Goal: Book appointment/travel/reservation

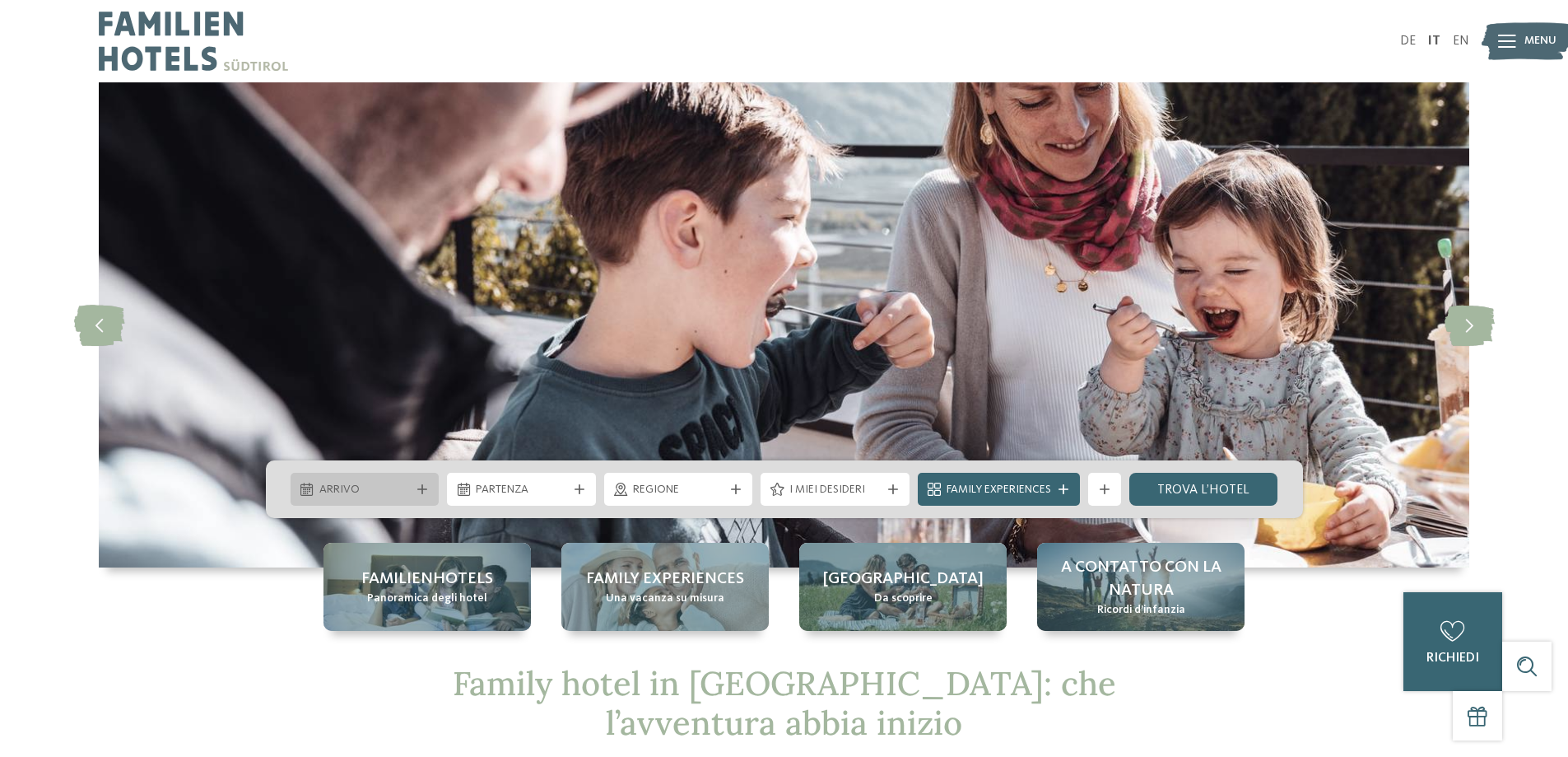
click at [411, 489] on div "Arrivo" at bounding box center [365, 489] width 99 height 19
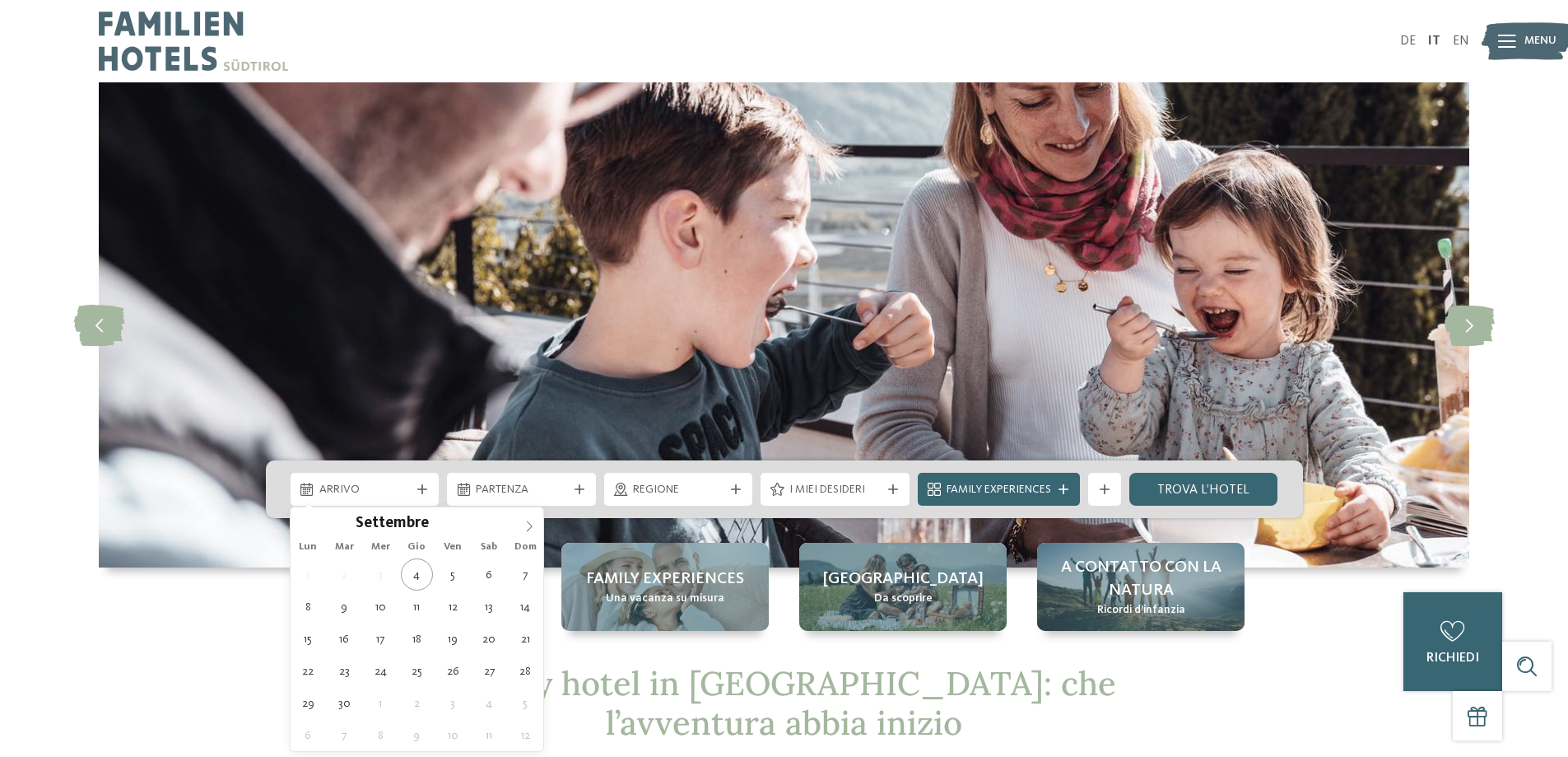
click at [527, 529] on icon at bounding box center [529, 526] width 11 height 11
type div "[DATE]"
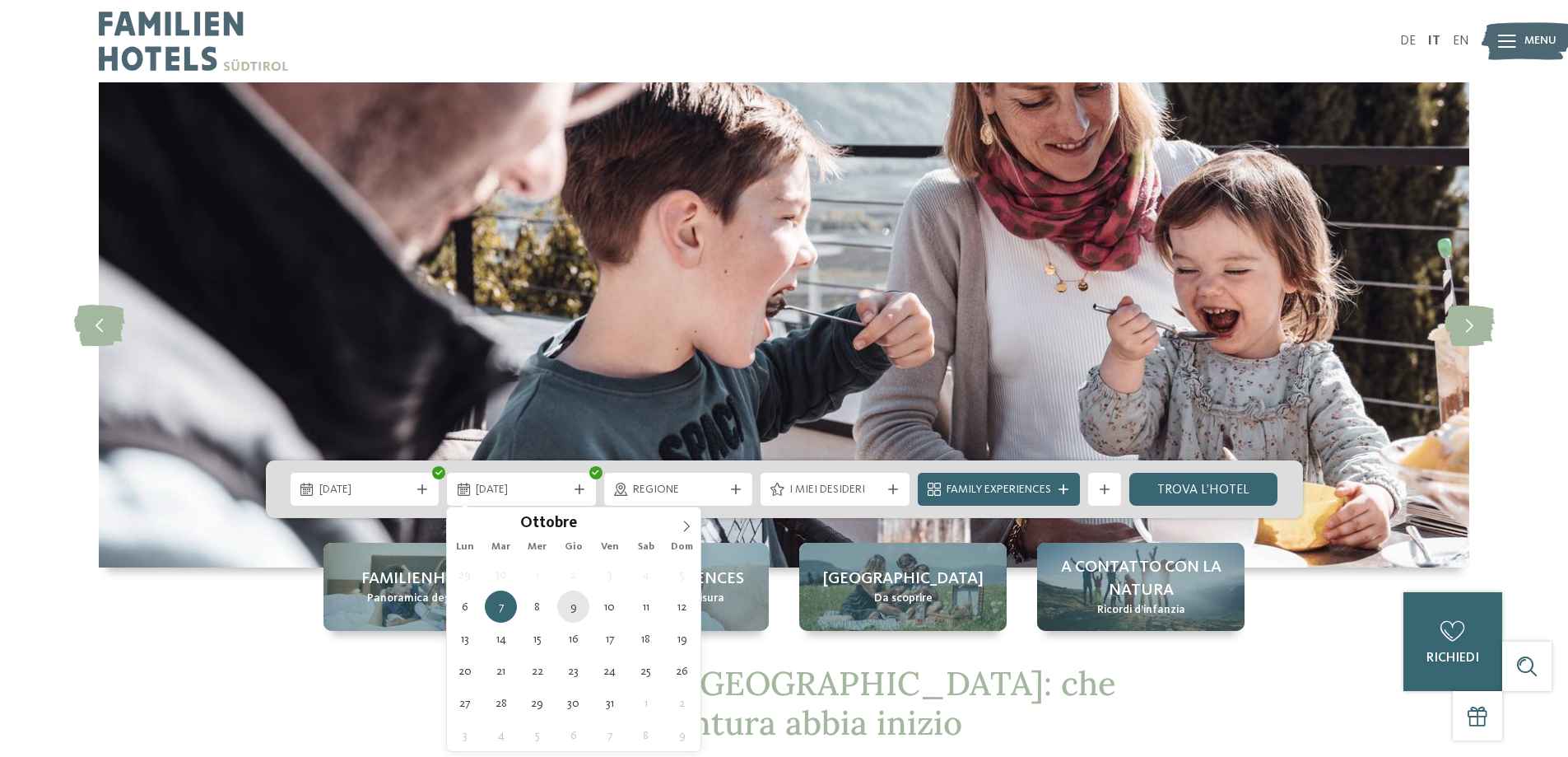
type div "[DATE]"
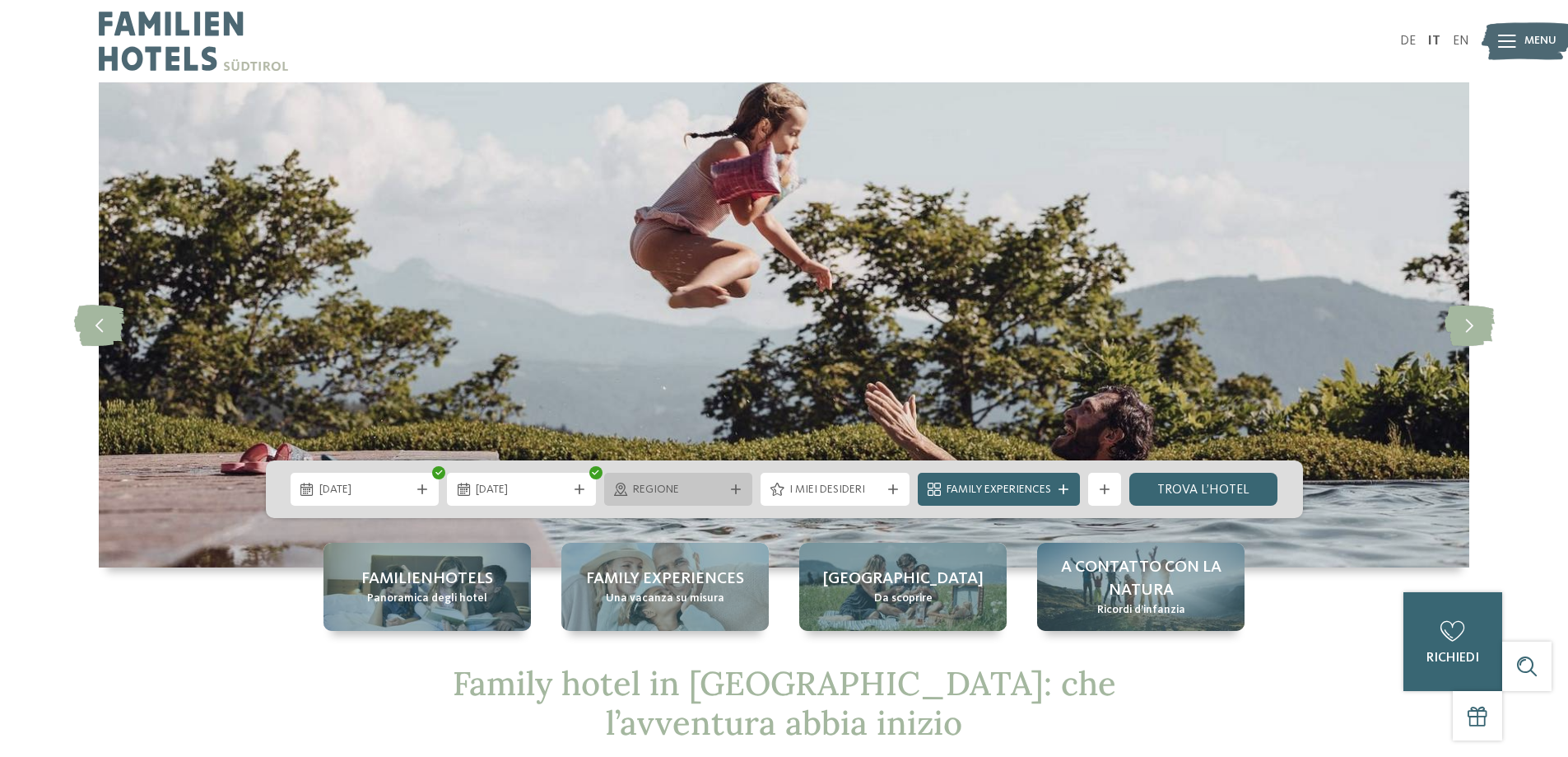
click at [710, 492] on span "Regione" at bounding box center [679, 490] width 91 height 17
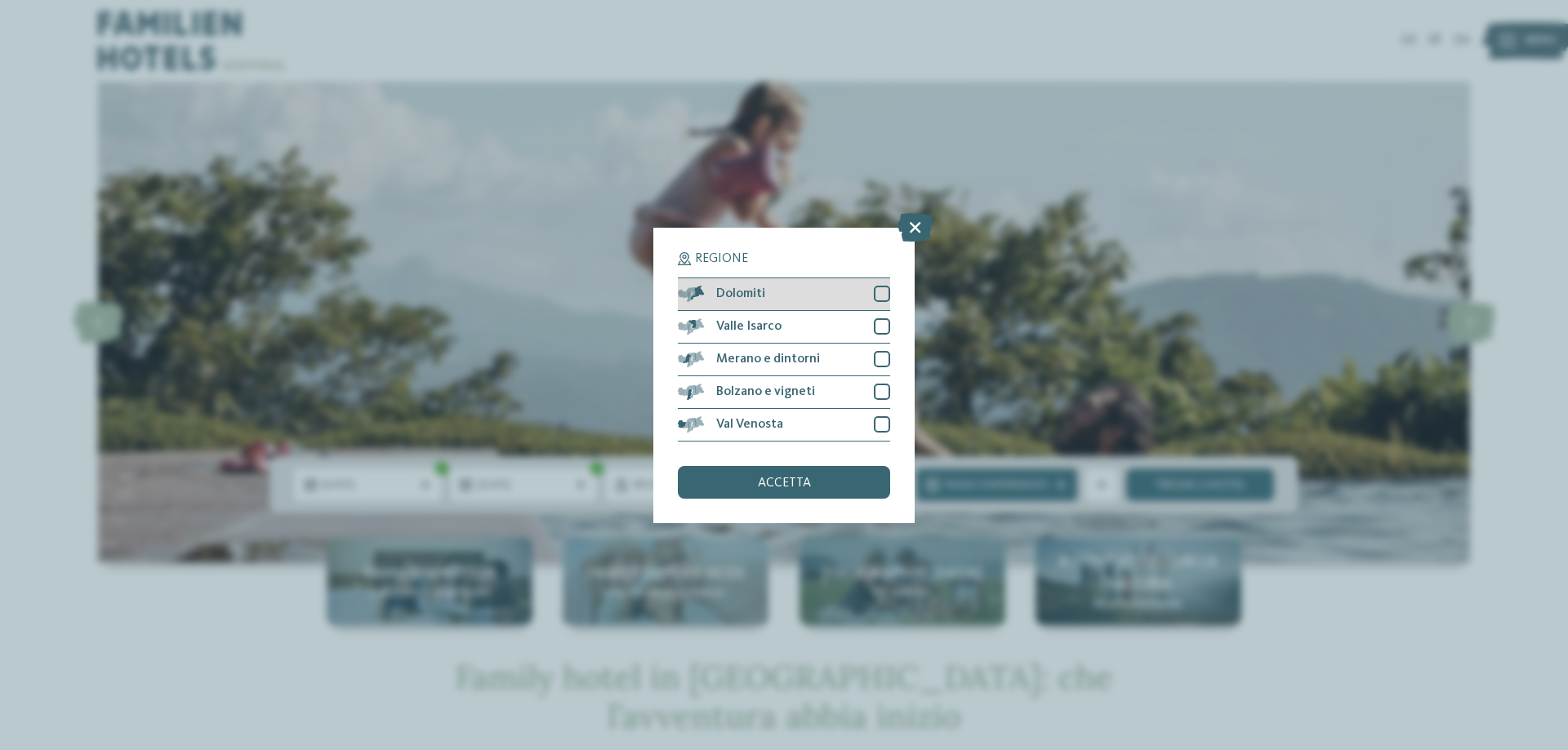
click at [887, 288] on div at bounding box center [882, 294] width 17 height 17
click at [830, 477] on div "accetta" at bounding box center [784, 481] width 213 height 32
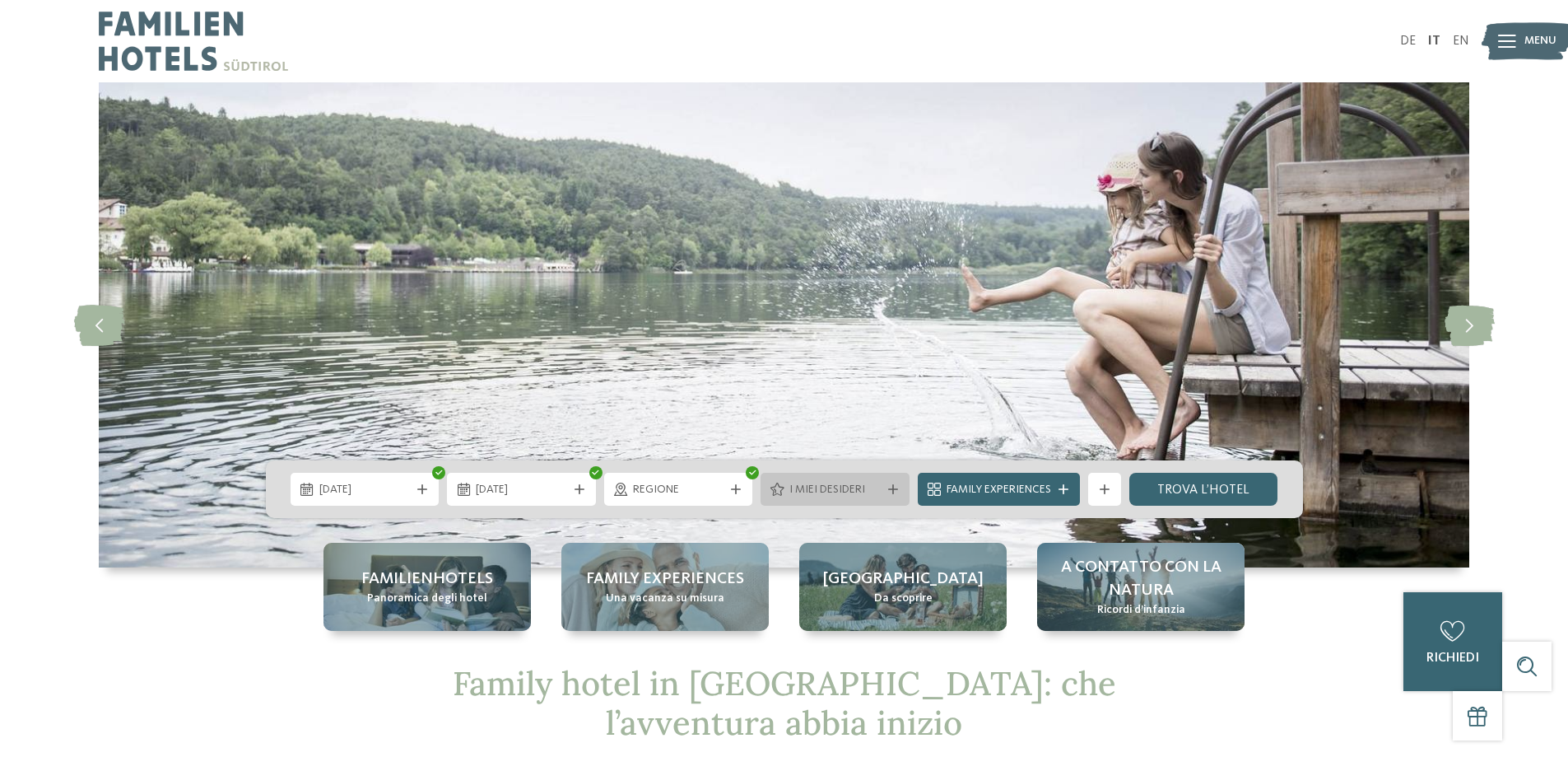
click at [886, 485] on div at bounding box center [893, 489] width 17 height 10
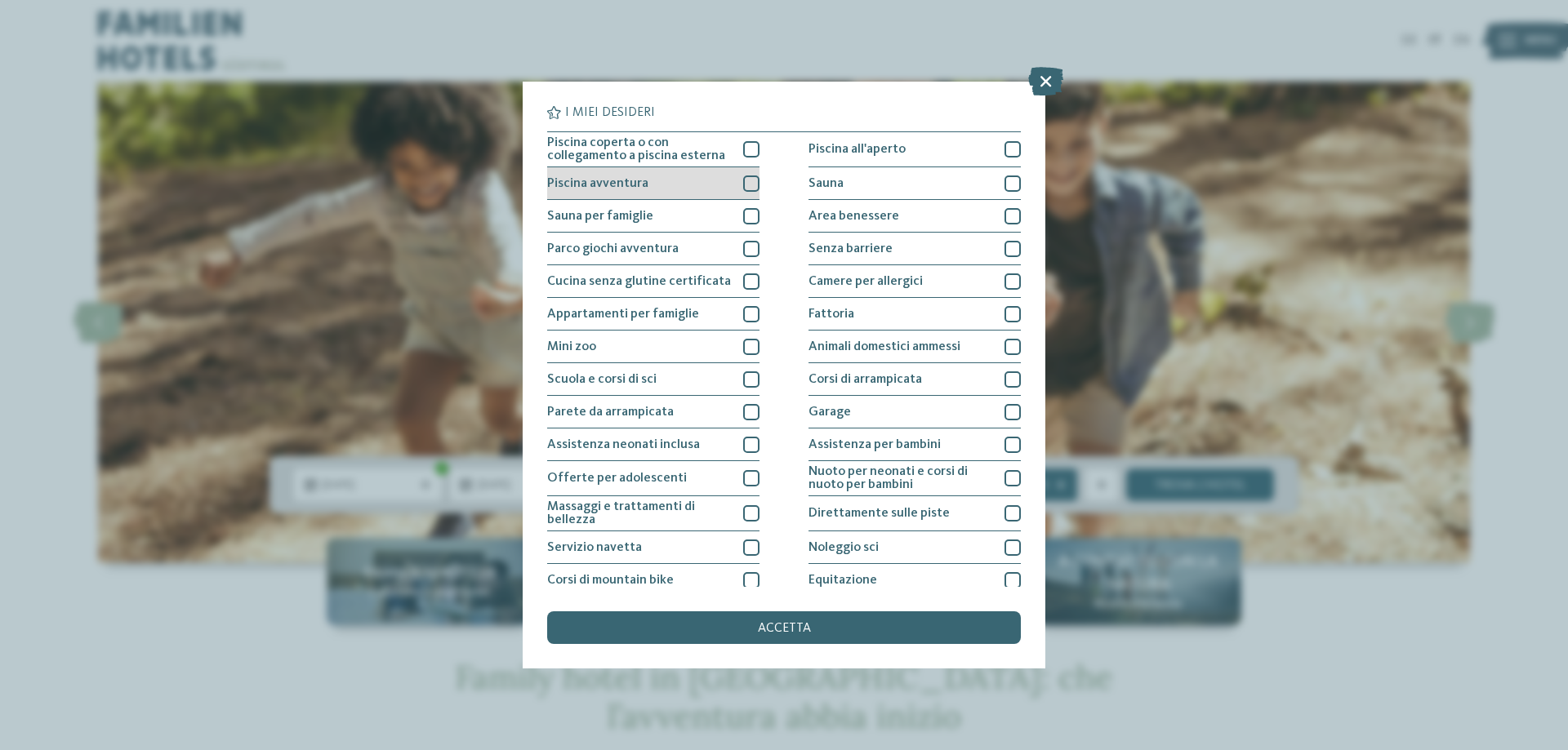
click at [744, 184] on div at bounding box center [751, 184] width 17 height 17
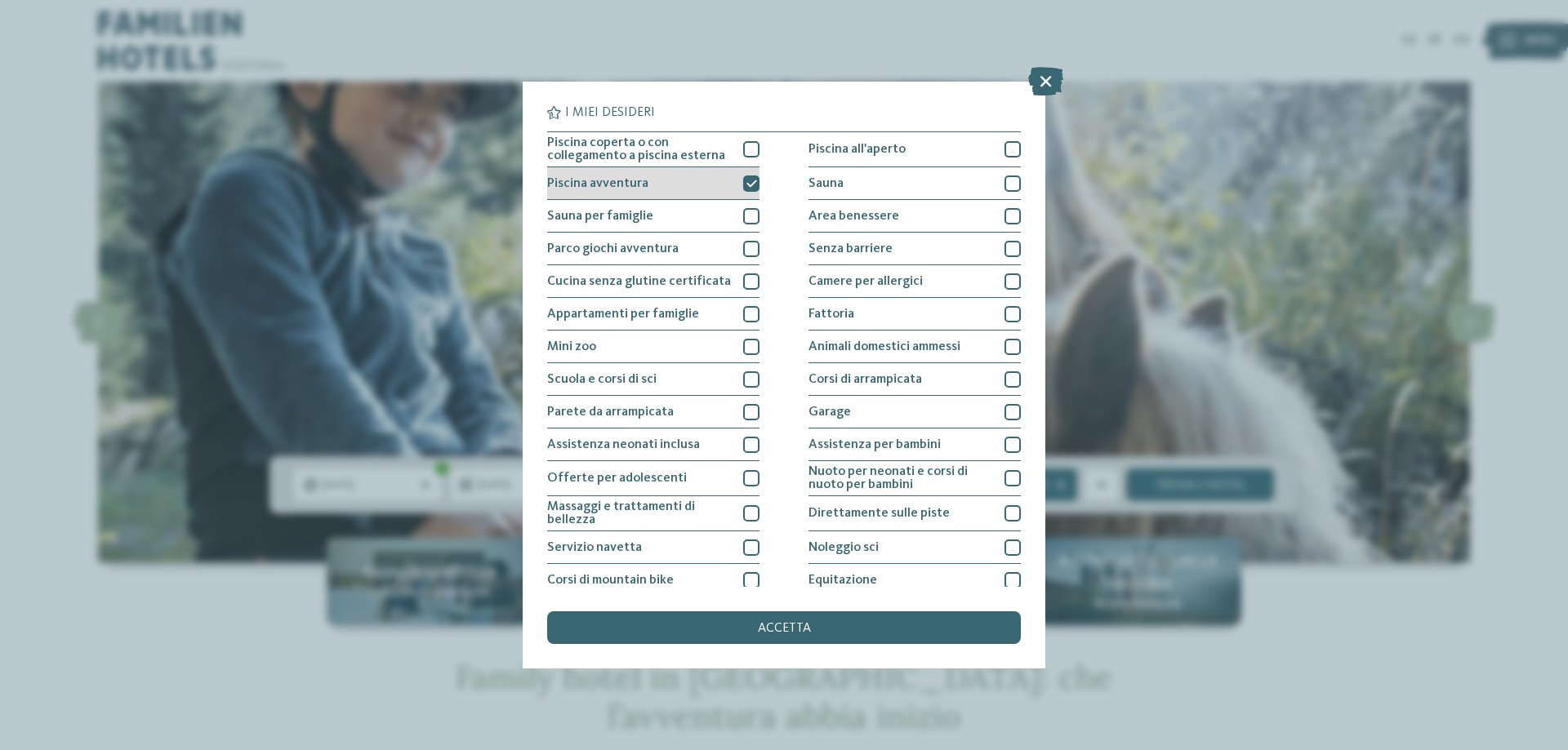
click at [747, 180] on icon at bounding box center [752, 183] width 11 height 10
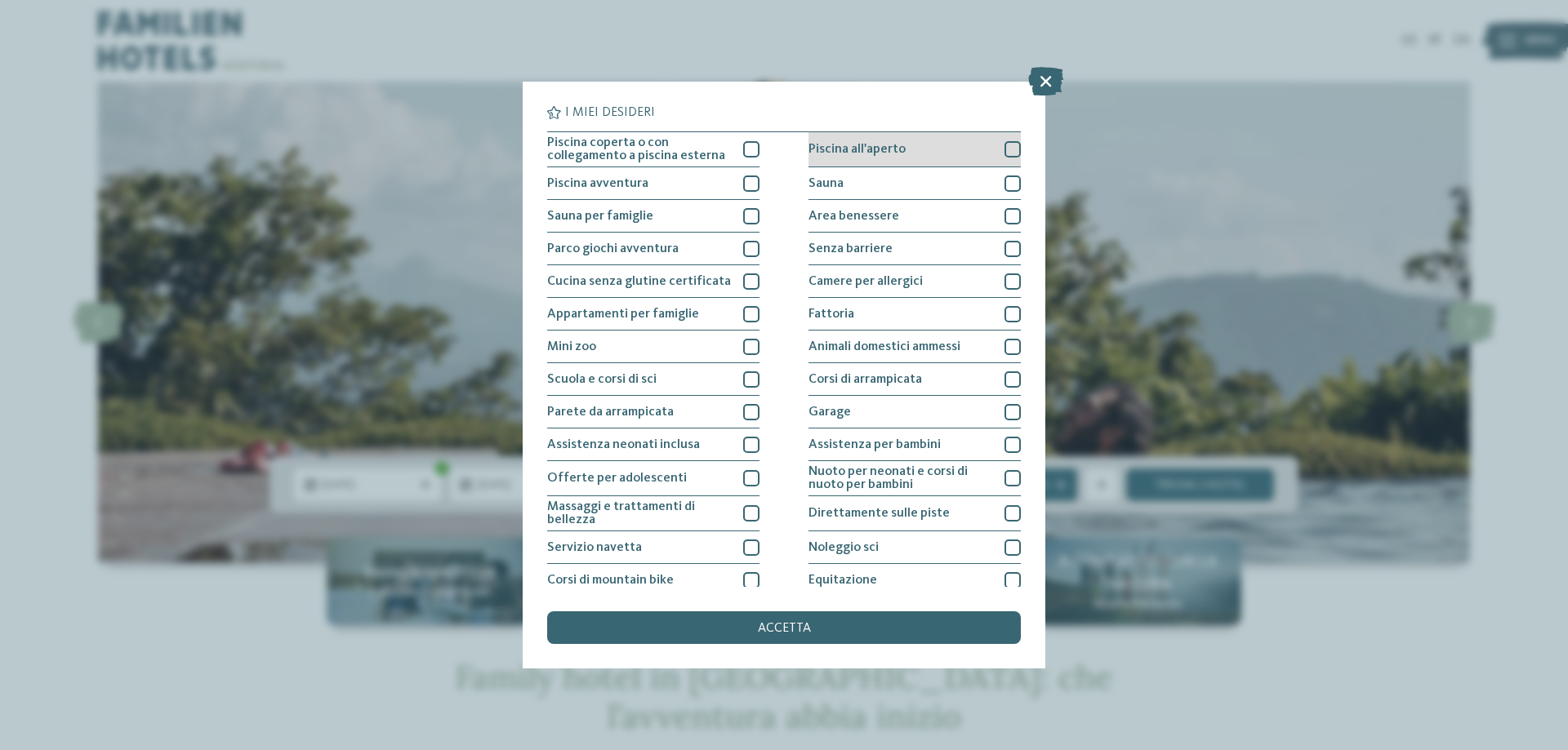
click at [1006, 153] on div at bounding box center [1013, 149] width 17 height 17
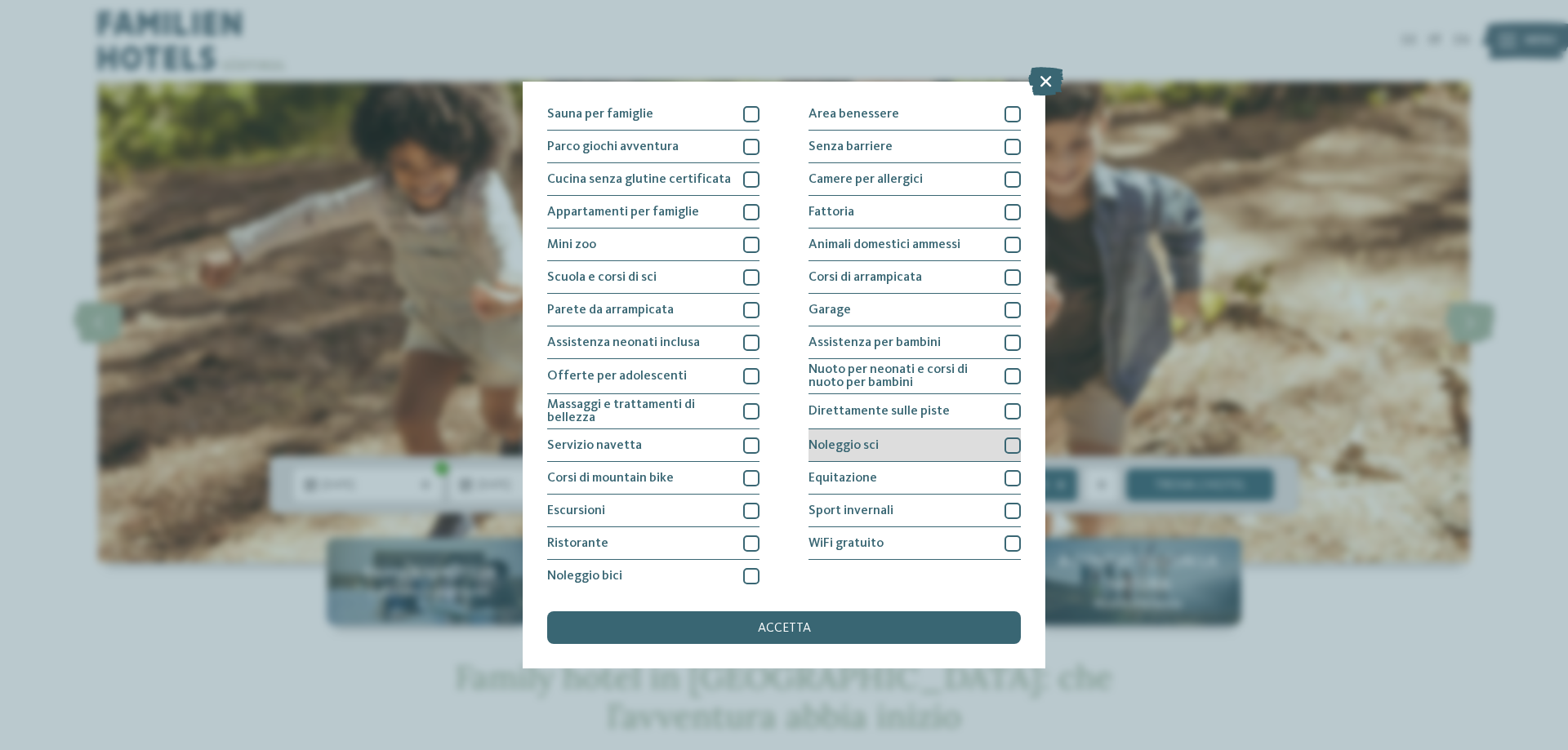
scroll to position [108, 0]
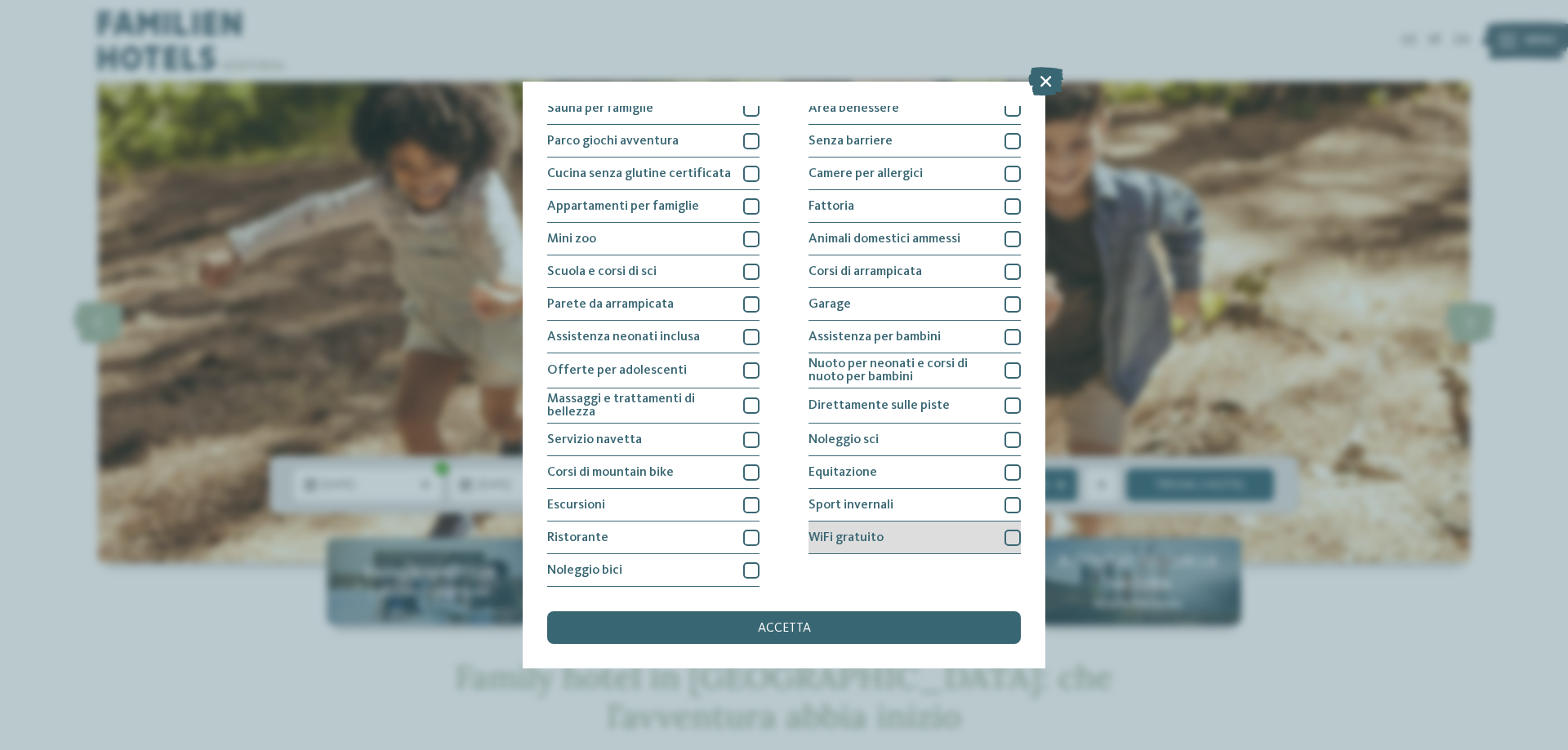
click at [1005, 532] on div at bounding box center [1013, 538] width 17 height 17
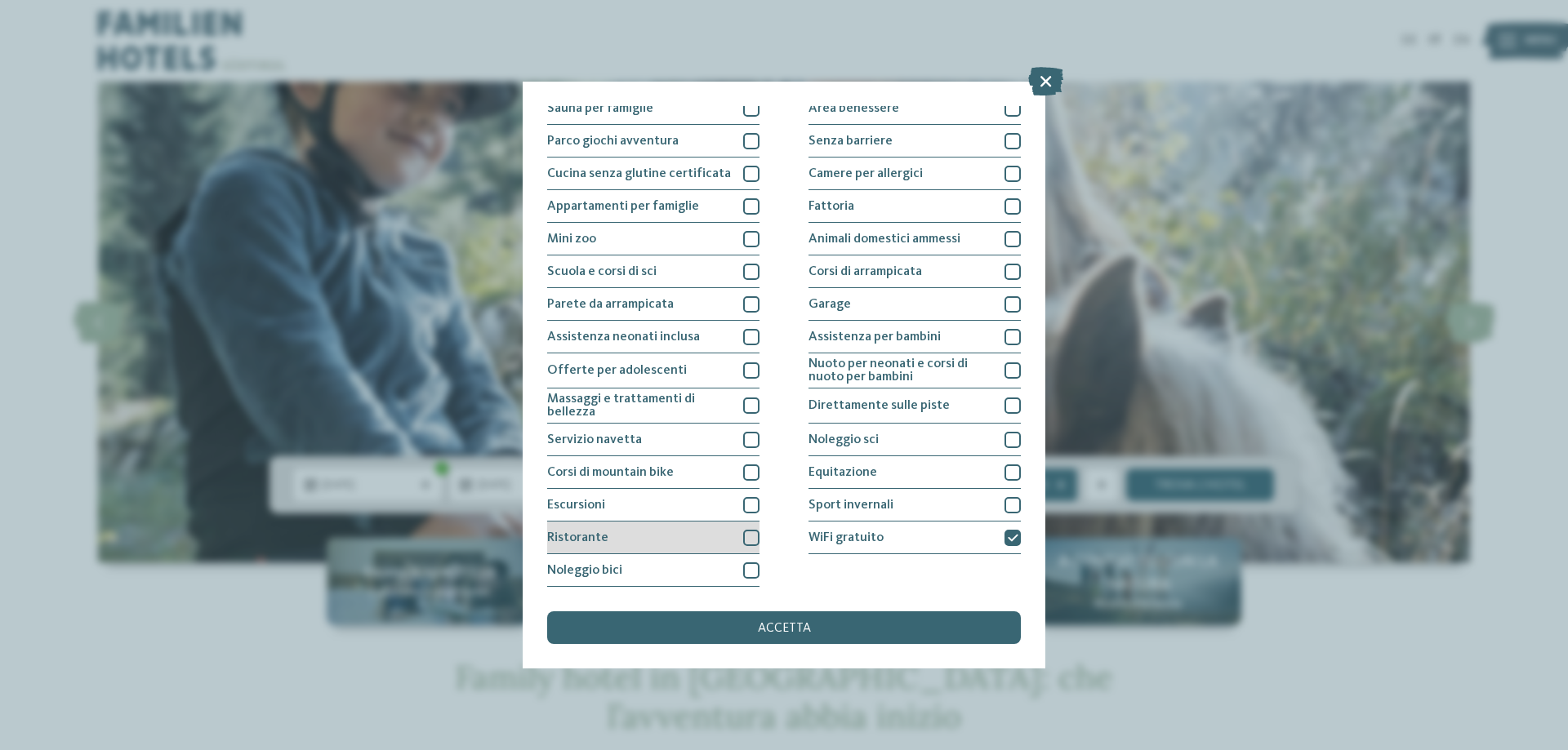
click at [747, 538] on div at bounding box center [751, 538] width 17 height 17
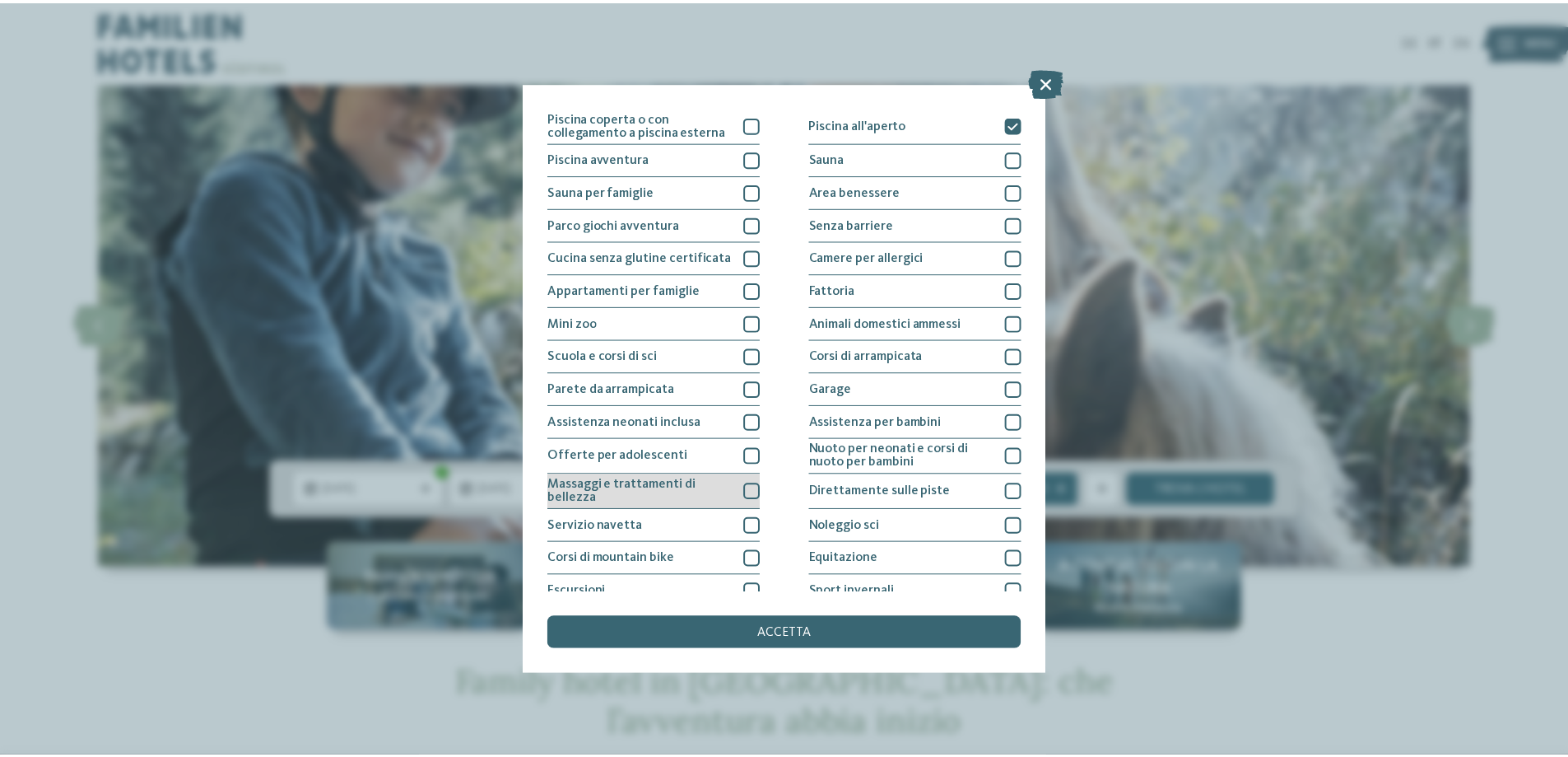
scroll to position [0, 0]
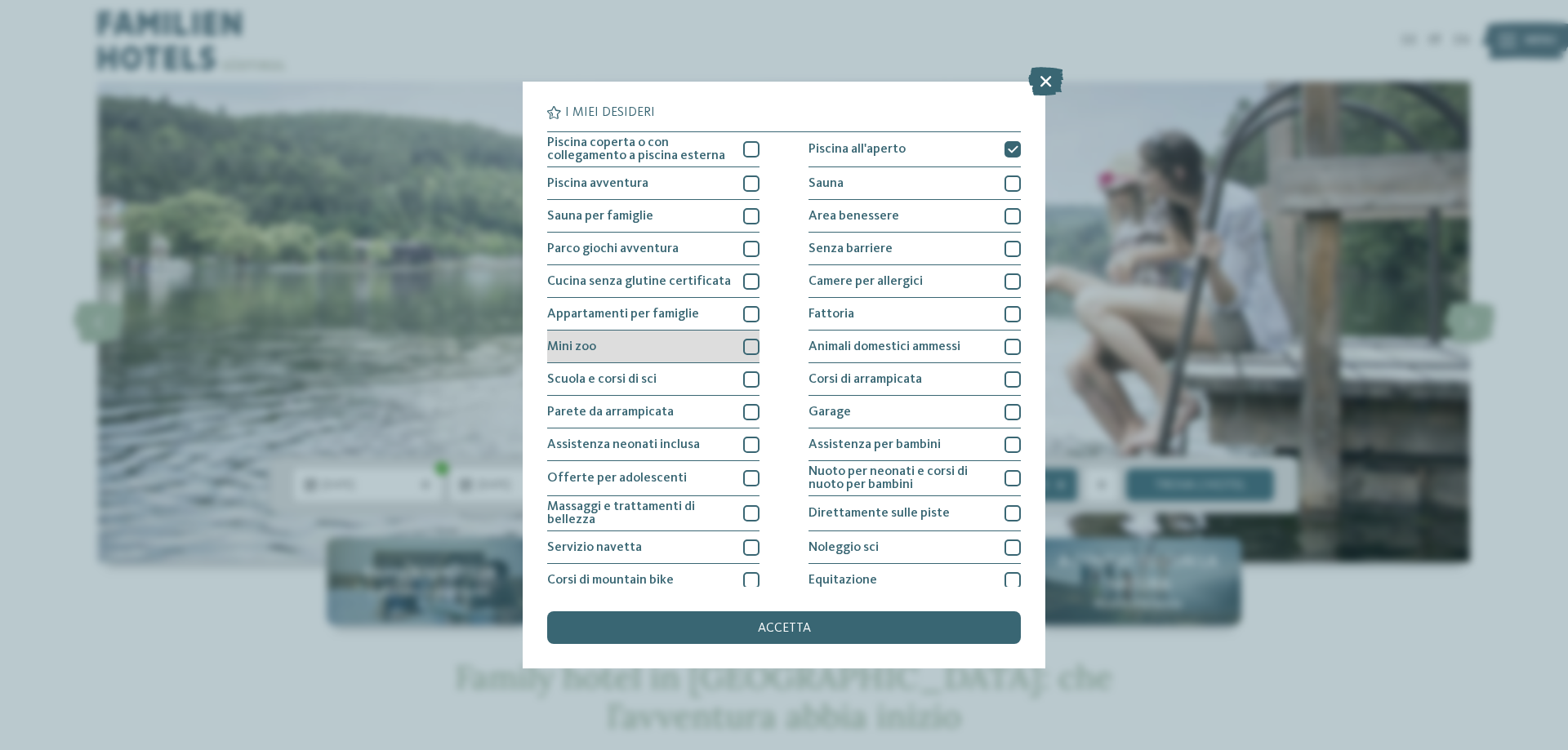
click at [749, 347] on div at bounding box center [751, 347] width 17 height 17
click at [794, 630] on span "accetta" at bounding box center [784, 629] width 53 height 13
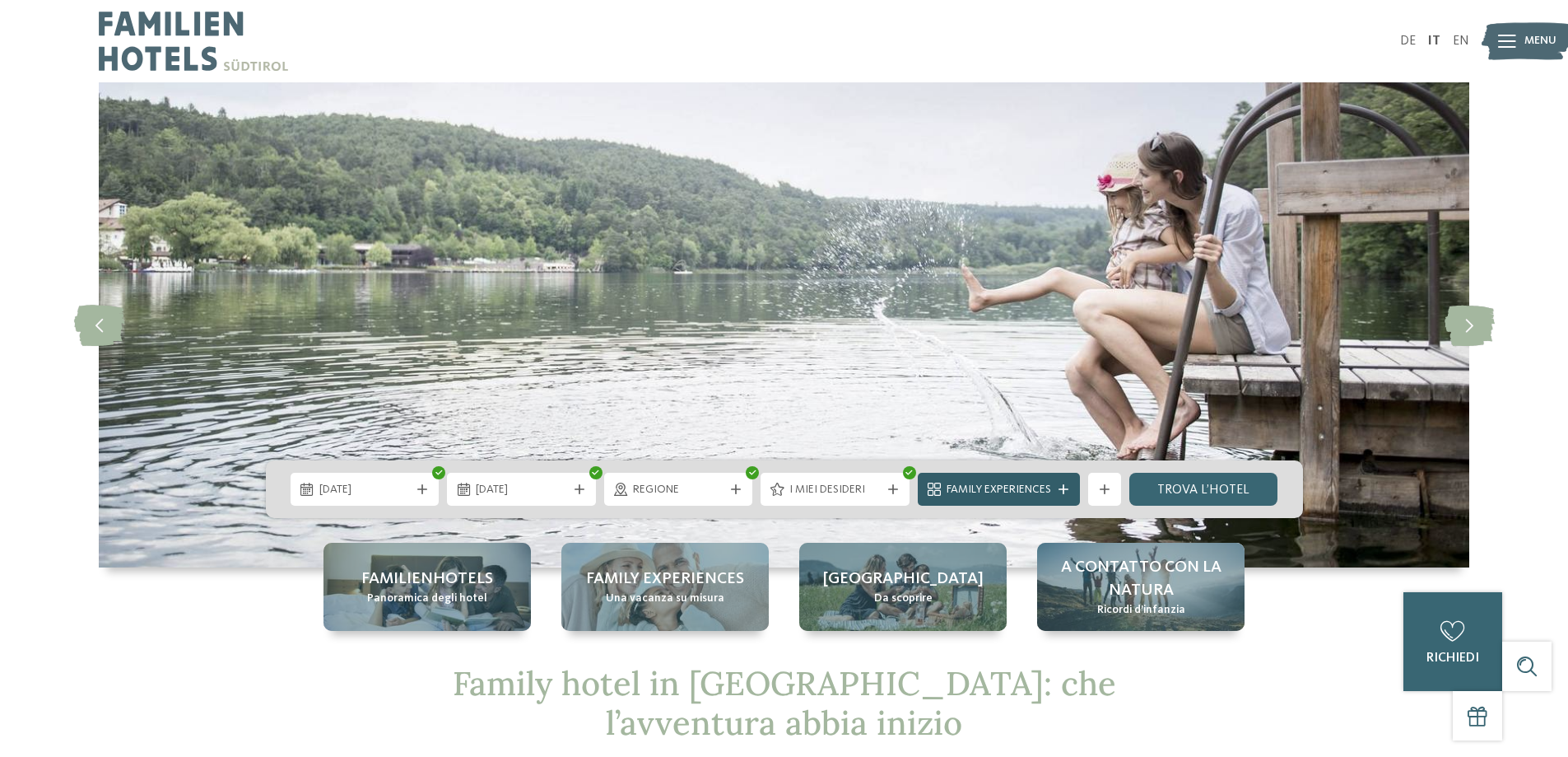
click at [1049, 486] on span "Family Experiences" at bounding box center [999, 490] width 105 height 17
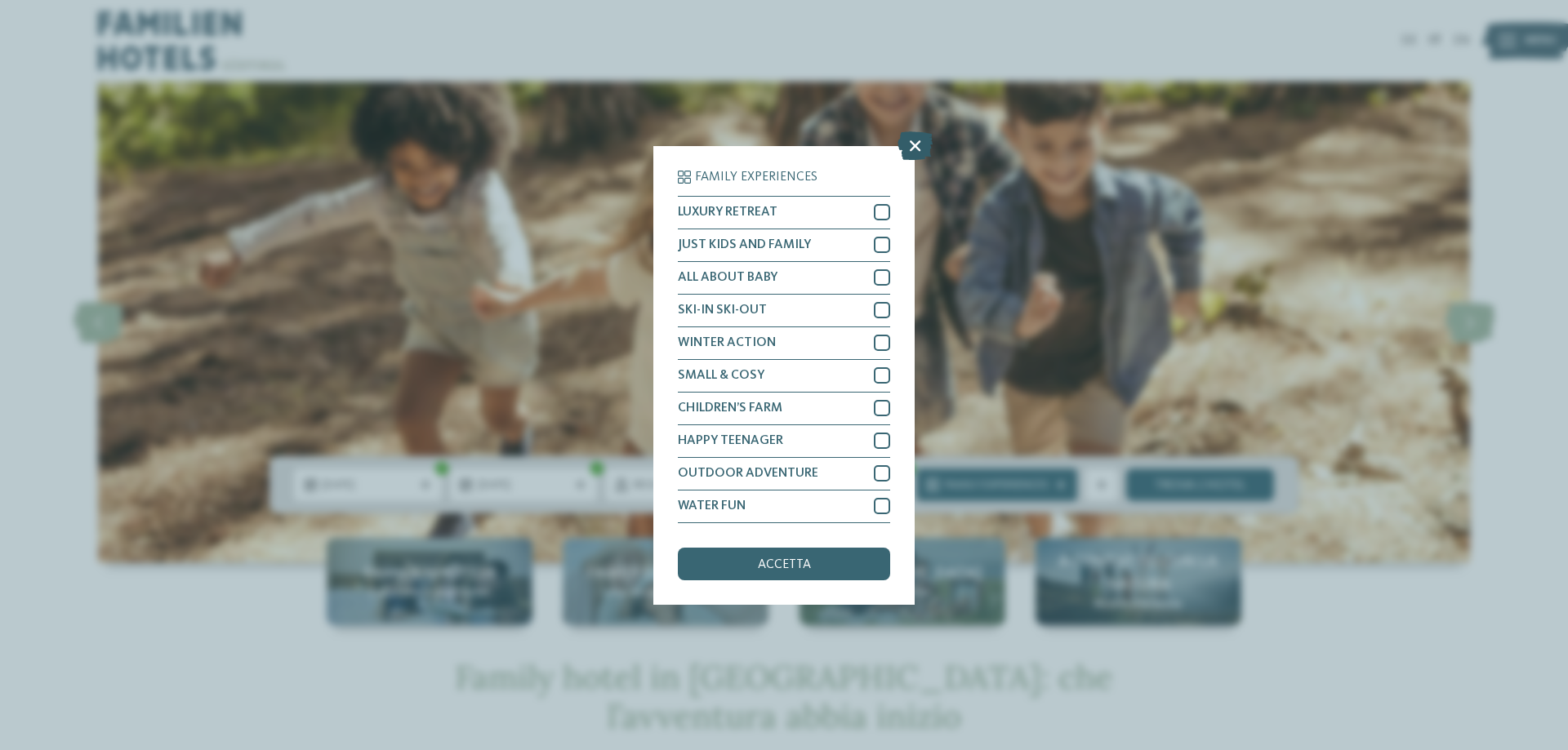
click at [926, 138] on icon at bounding box center [915, 144] width 35 height 29
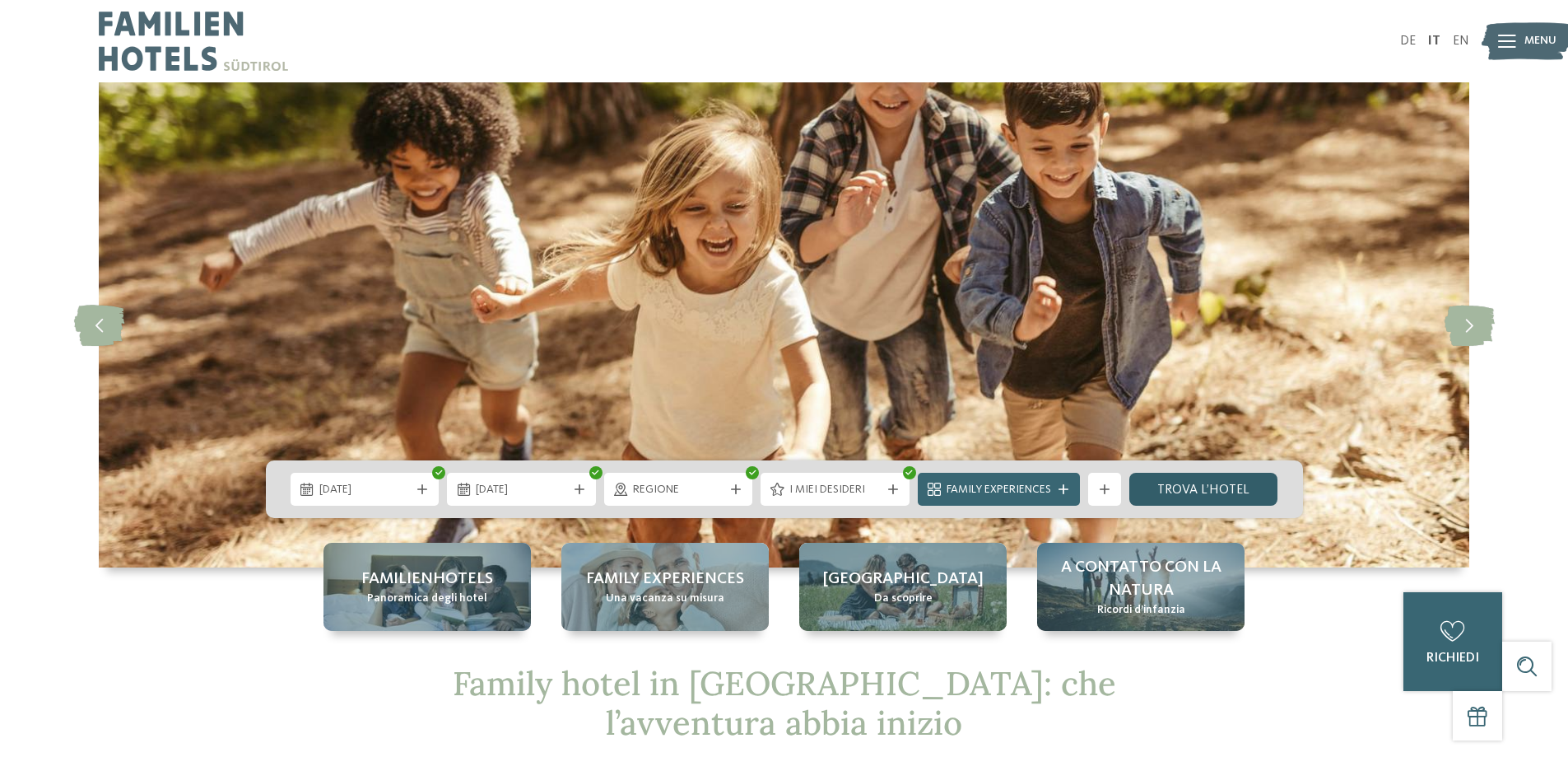
click at [1197, 499] on link "trova l’hotel" at bounding box center [1204, 489] width 149 height 33
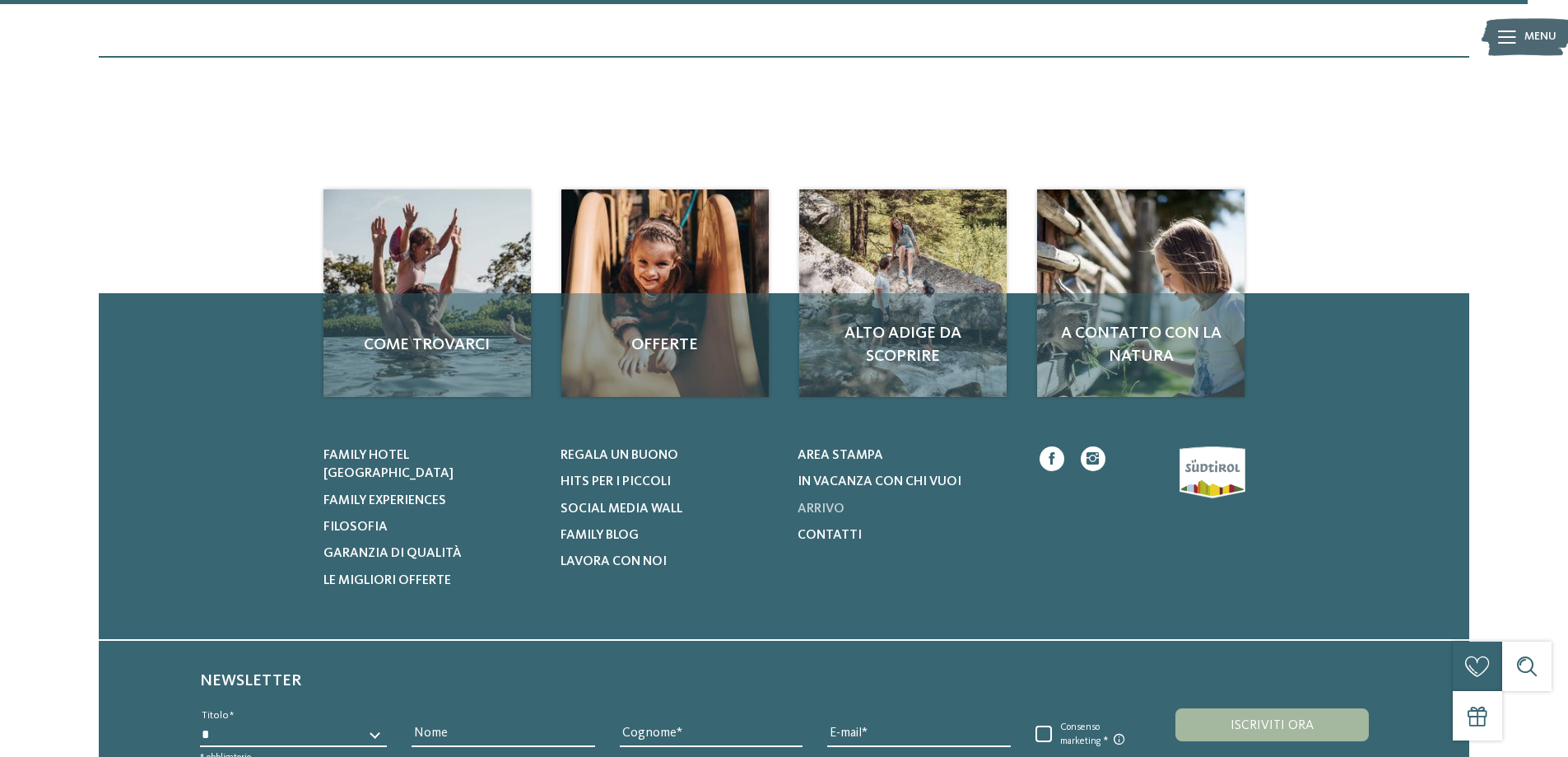
scroll to position [1390, 0]
